Goal: Check status

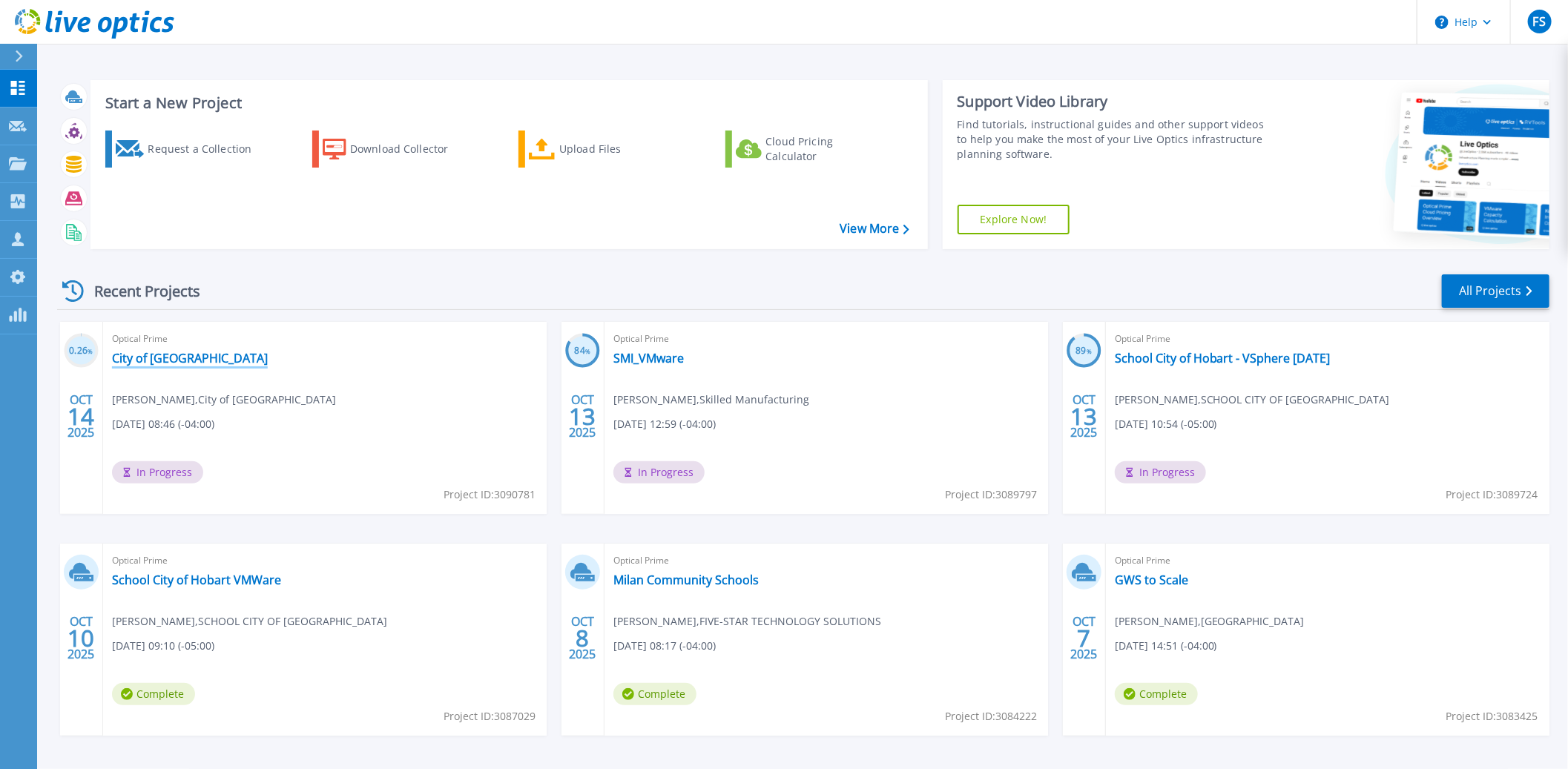
click at [181, 360] on link "City of [GEOGRAPHIC_DATA]" at bounding box center [190, 358] width 156 height 15
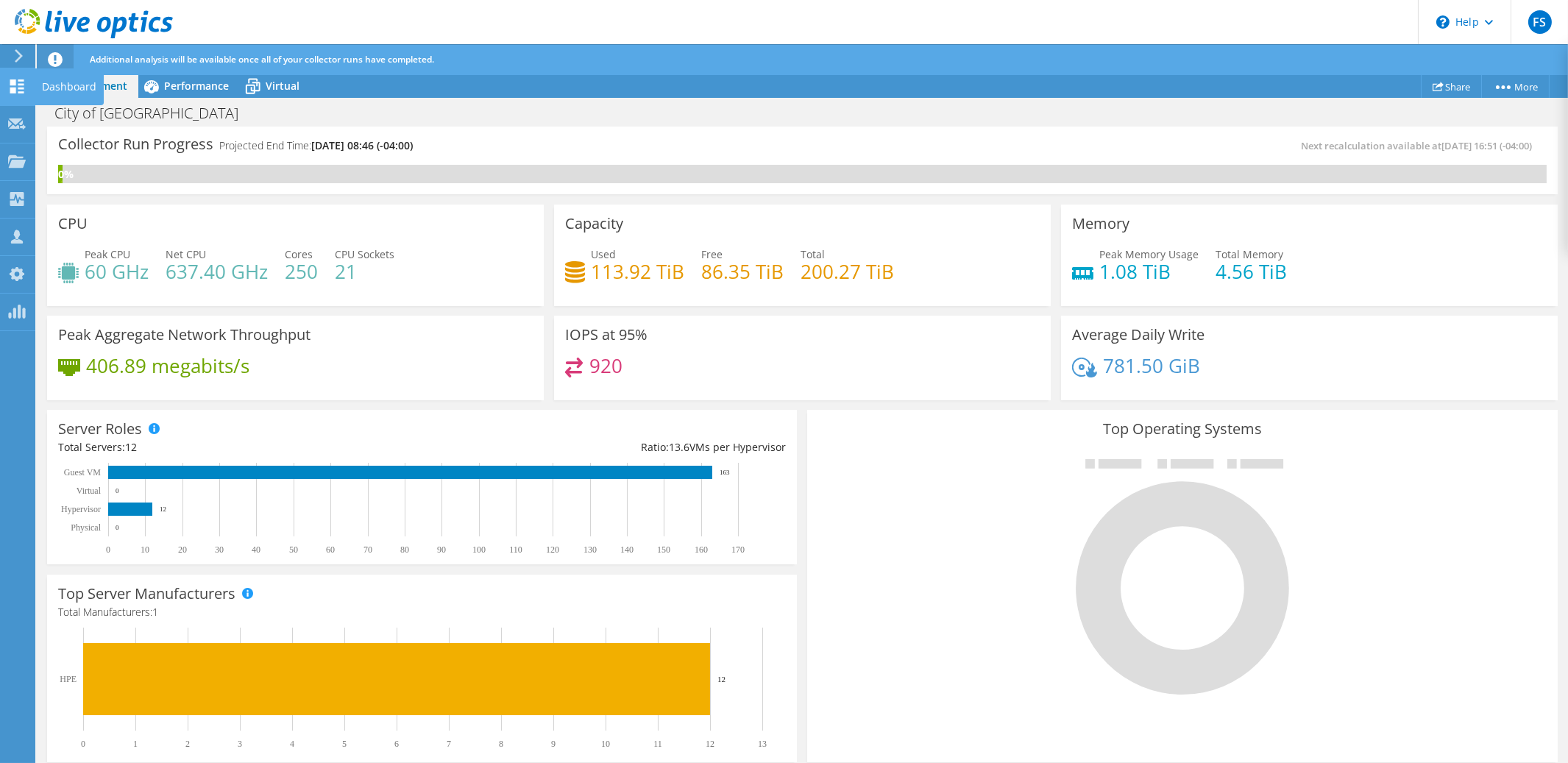
click at [17, 84] on icon at bounding box center [17, 86] width 17 height 14
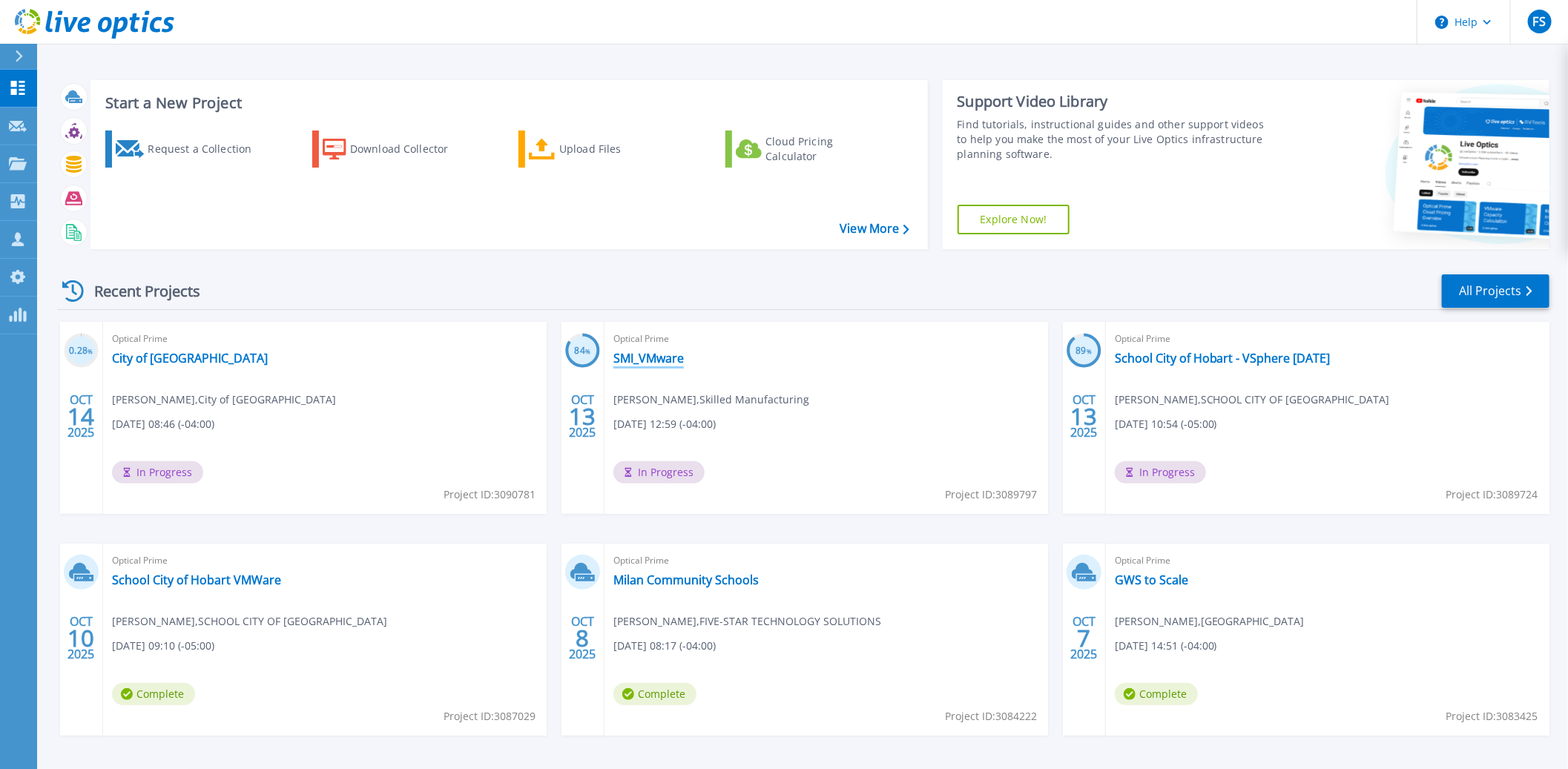
click at [659, 357] on link "SMI_VMware" at bounding box center [648, 358] width 70 height 15
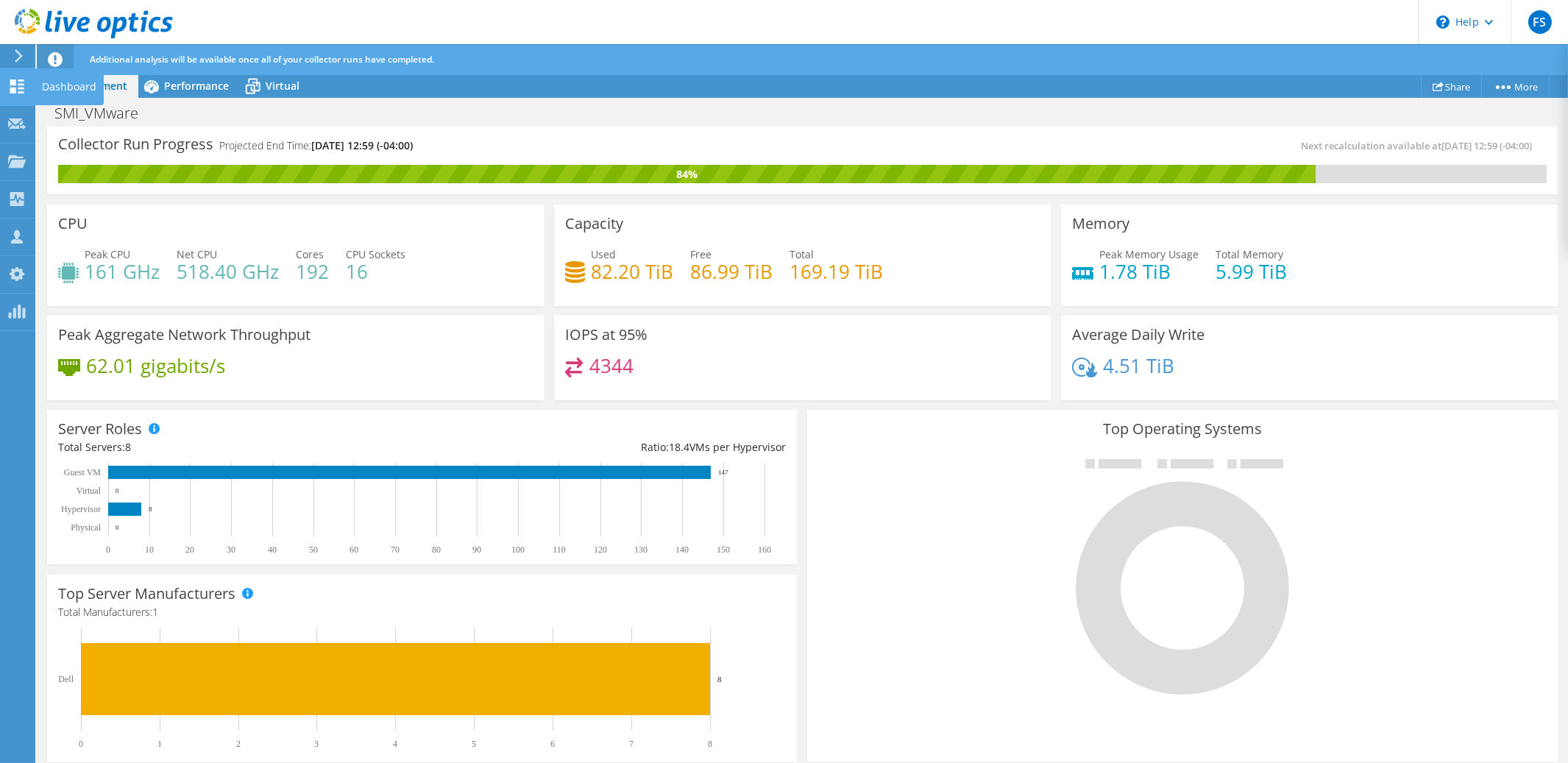
click at [13, 89] on use at bounding box center [17, 86] width 14 height 14
